Goal: Obtain resource: Obtain resource

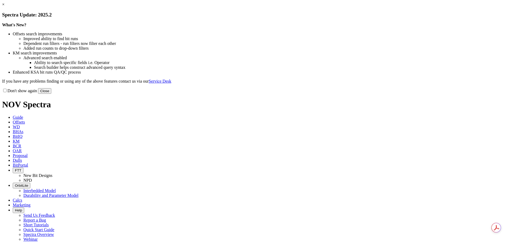
click at [51, 94] on button "Close" at bounding box center [44, 91] width 13 height 6
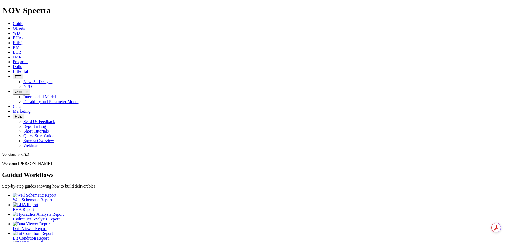
click at [13, 40] on icon at bounding box center [13, 42] width 0 height 5
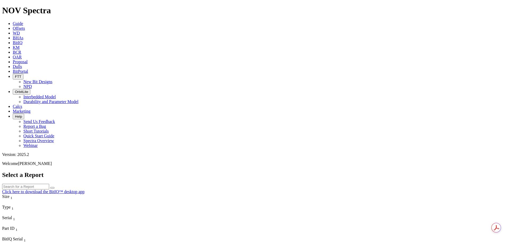
click at [49, 184] on input "text" at bounding box center [25, 187] width 47 height 6
paste input "S319760"
click at [54, 187] on button "submit" at bounding box center [52, 188] width 4 height 2
drag, startPoint x: 227, startPoint y: 24, endPoint x: 157, endPoint y: 27, distance: 69.7
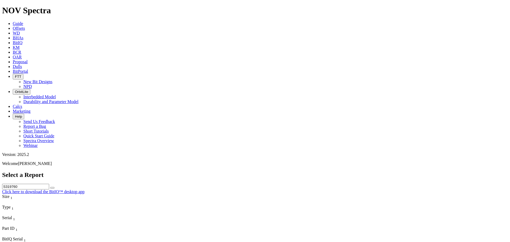
click at [156, 171] on div "Select a Report S319760 Click here to download the BitIQ™ desktop app" at bounding box center [255, 182] width 506 height 23
paste input "22490172"
click at [52, 188] on icon "submit" at bounding box center [52, 188] width 0 height 0
drag, startPoint x: 228, startPoint y: 24, endPoint x: 185, endPoint y: 21, distance: 43.1
click at [185, 171] on div "Select a Report 22490172 Click here to download the BitIQ™ desktop app" at bounding box center [255, 182] width 506 height 23
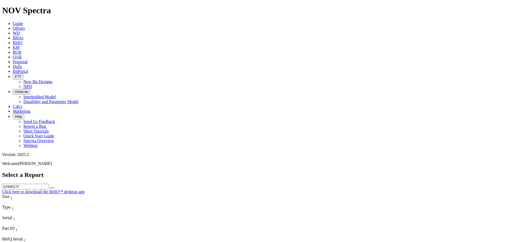
paste input "S319760"
type input "S319760"
click at [52, 188] on icon "submit" at bounding box center [52, 188] width 0 height 0
